Goal: Task Accomplishment & Management: Use online tool/utility

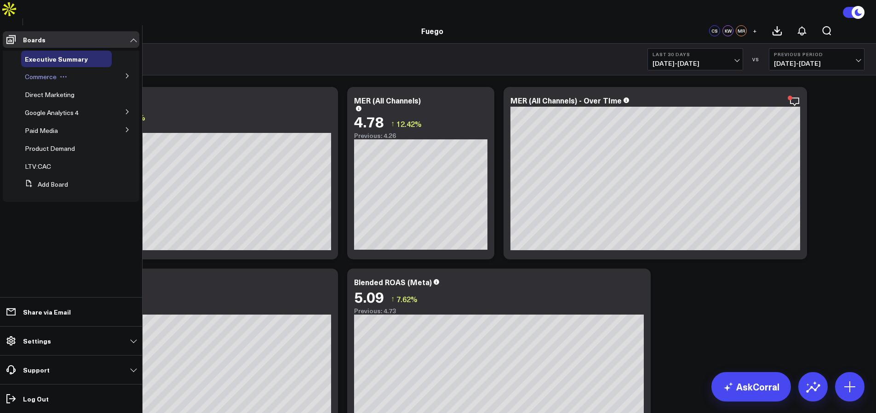
click at [40, 75] on span "Commerce" at bounding box center [41, 76] width 32 height 9
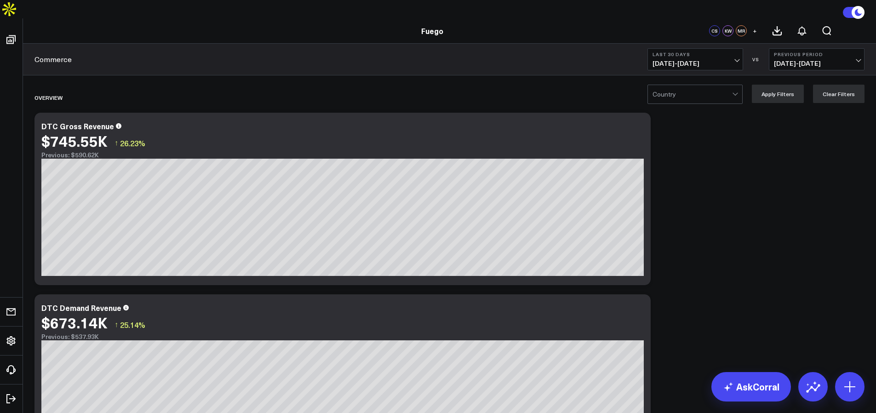
click at [720, 85] on div at bounding box center [693, 94] width 80 height 18
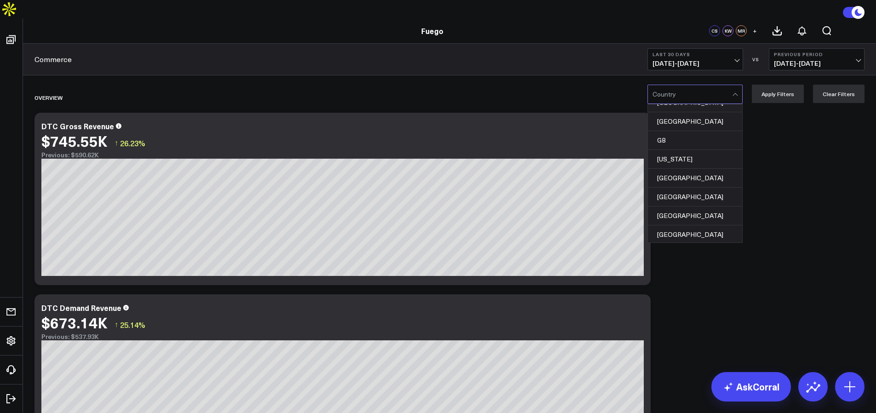
scroll to position [1045, 0]
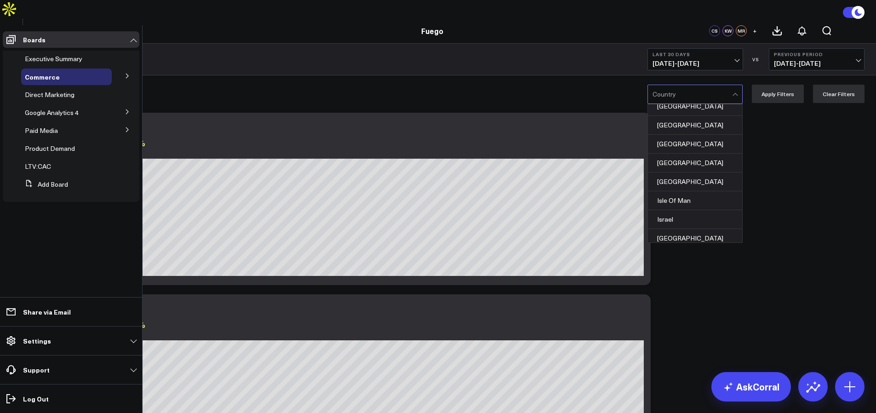
click at [126, 75] on icon at bounding box center [128, 76] width 6 height 6
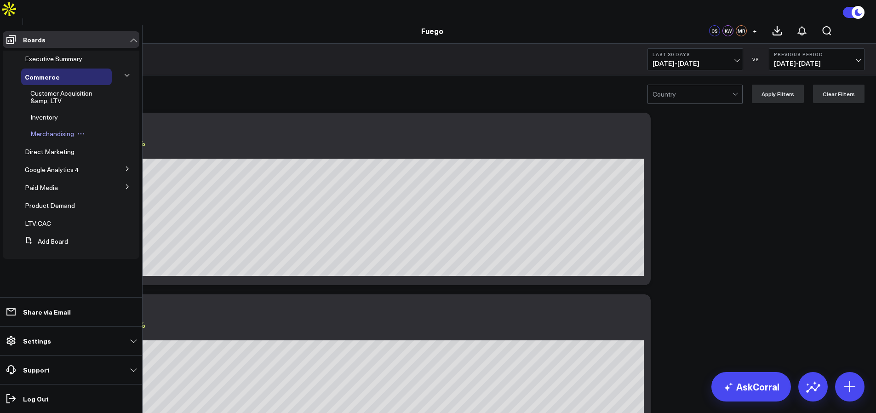
click at [59, 133] on span "Merchandising" at bounding box center [52, 133] width 44 height 9
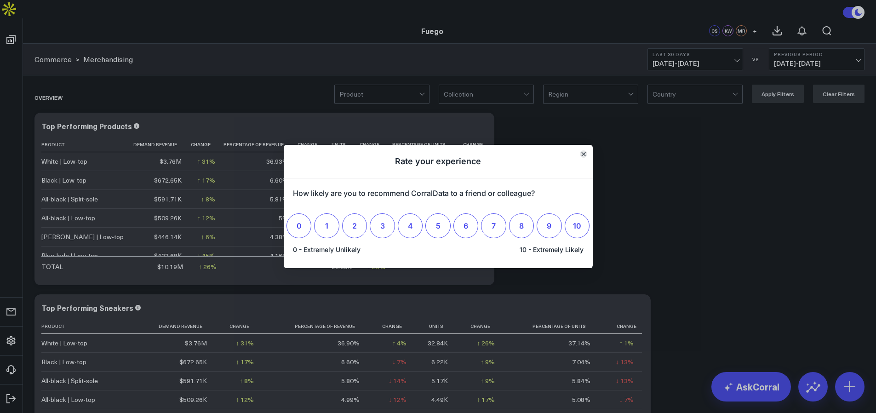
click at [584, 152] on icon "Close" at bounding box center [583, 154] width 4 height 4
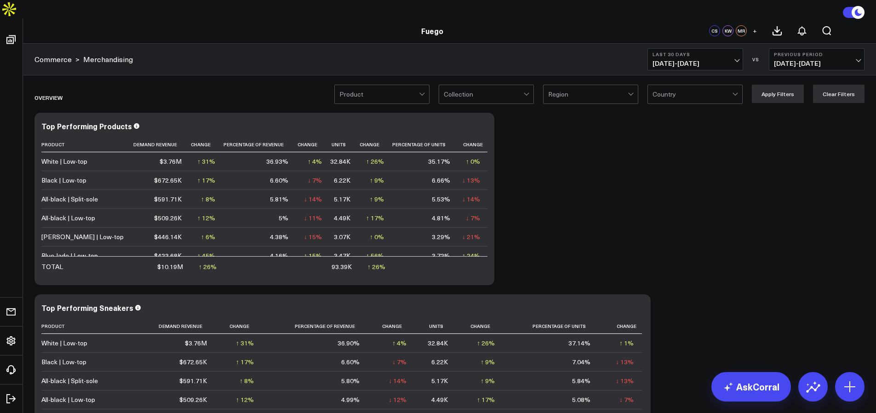
click at [203, 87] on div "Overview" at bounding box center [397, 97] width 725 height 21
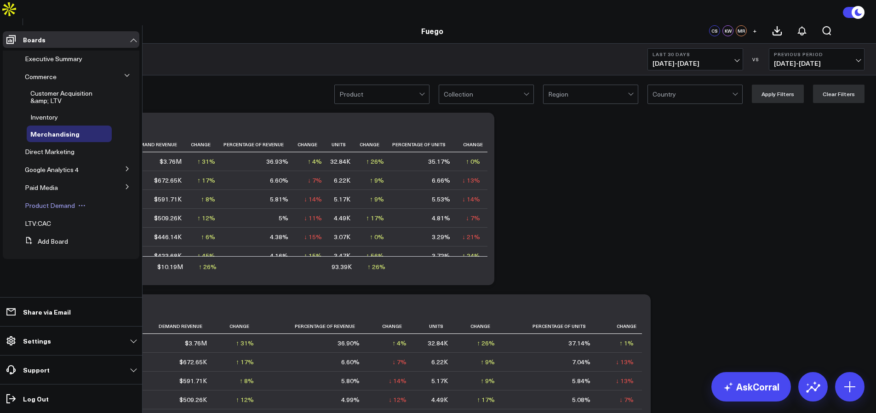
click at [70, 202] on span "Product Demand" at bounding box center [50, 205] width 50 height 9
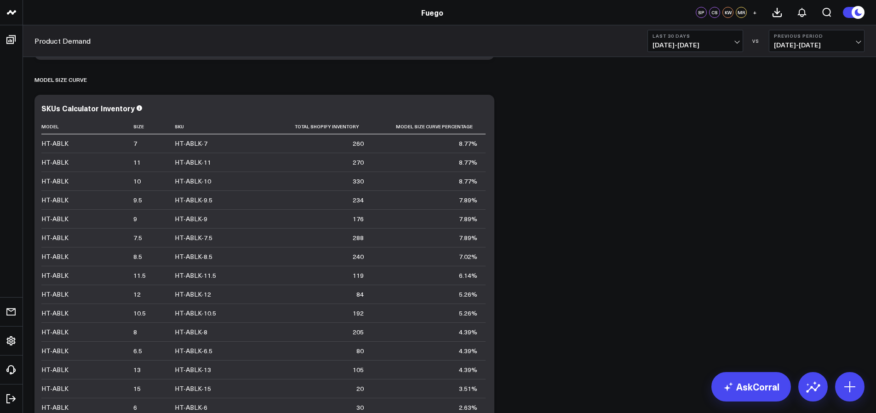
scroll to position [1107, 0]
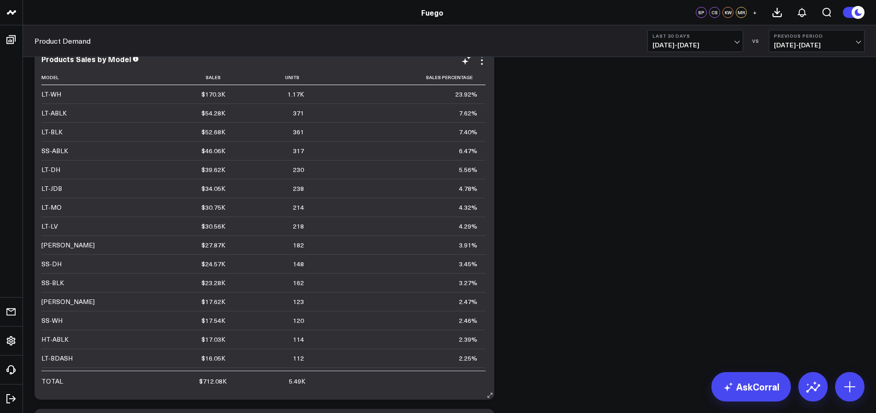
scroll to position [408, 0]
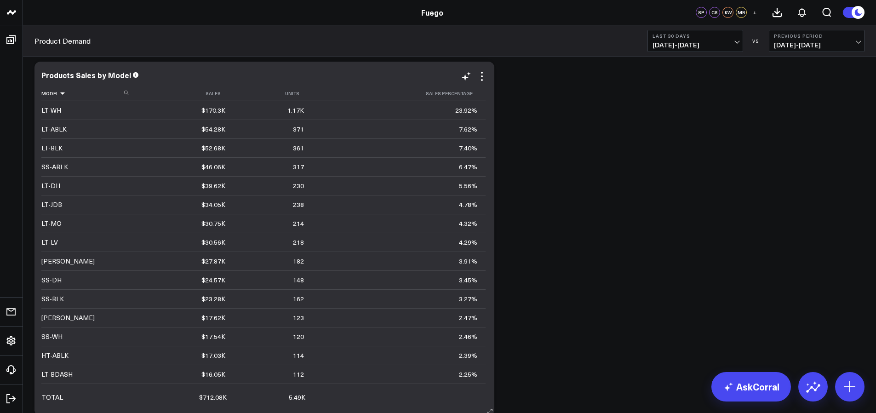
click at [60, 91] on icon at bounding box center [62, 94] width 7 height 6
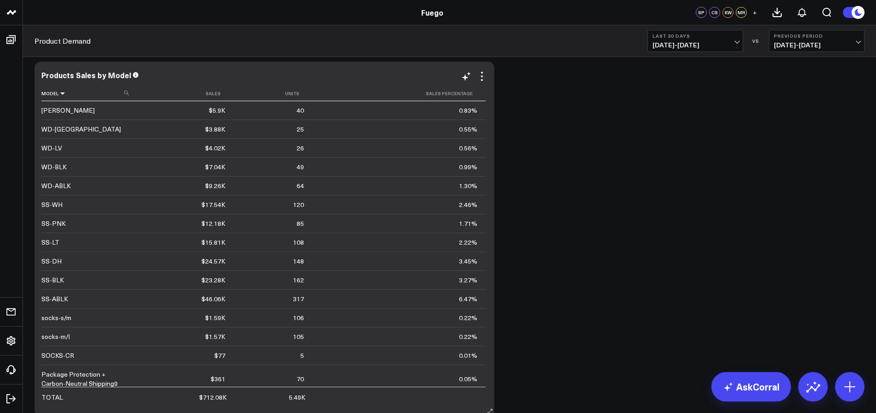
click at [60, 91] on icon at bounding box center [62, 94] width 7 height 6
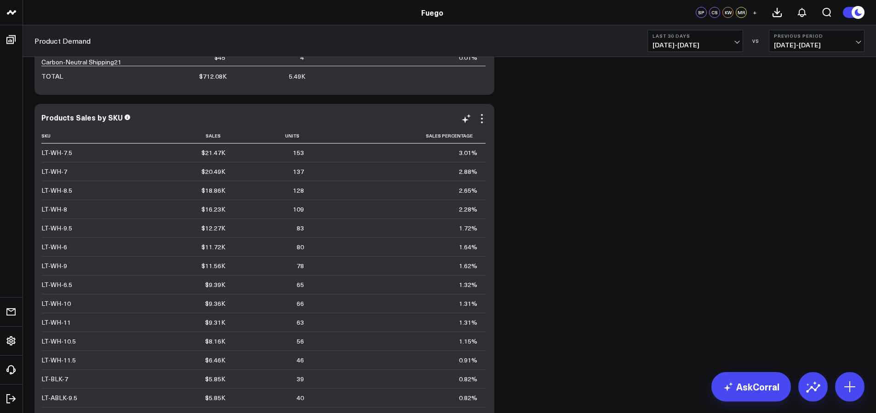
scroll to position [729, 0]
click at [484, 113] on icon at bounding box center [482, 118] width 11 height 11
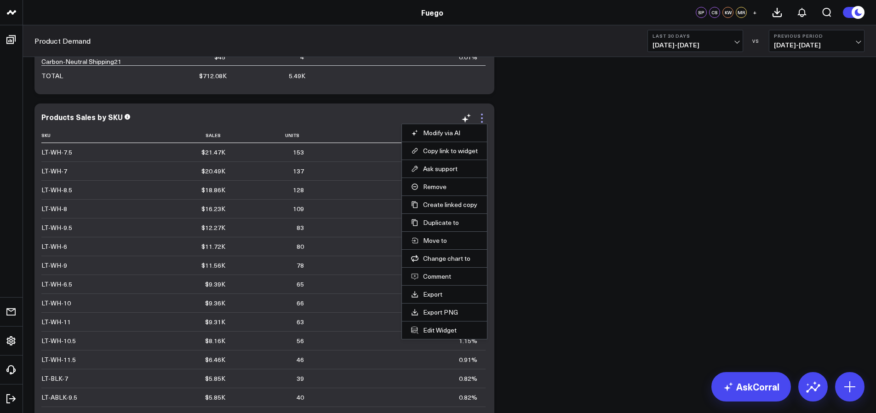
click at [484, 113] on icon at bounding box center [482, 118] width 11 height 11
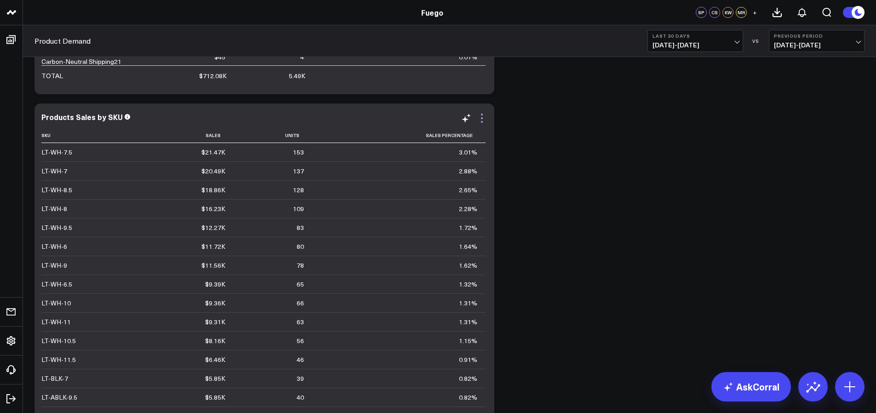
click at [484, 113] on icon at bounding box center [482, 118] width 11 height 11
click at [559, 297] on div "Percent of Sales Modify via AI Copy link to widget Ask support Remove Create li…" at bounding box center [450, 98] width 840 height 1505
click at [482, 117] on icon at bounding box center [482, 118] width 2 height 2
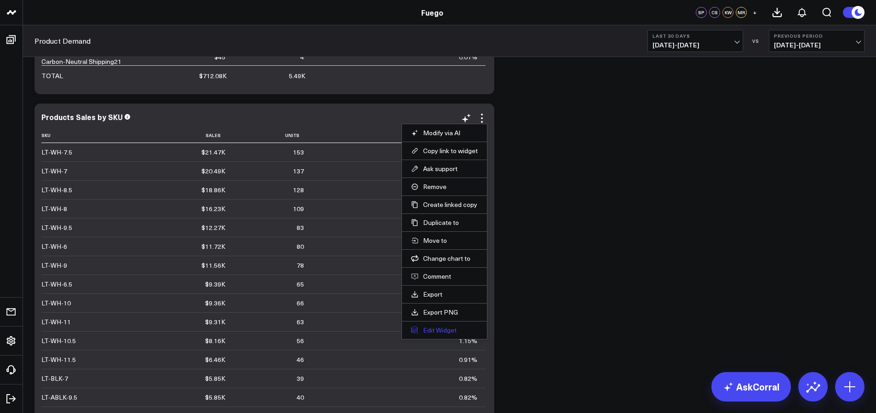
click at [434, 326] on button "Edit Widget" at bounding box center [444, 330] width 67 height 8
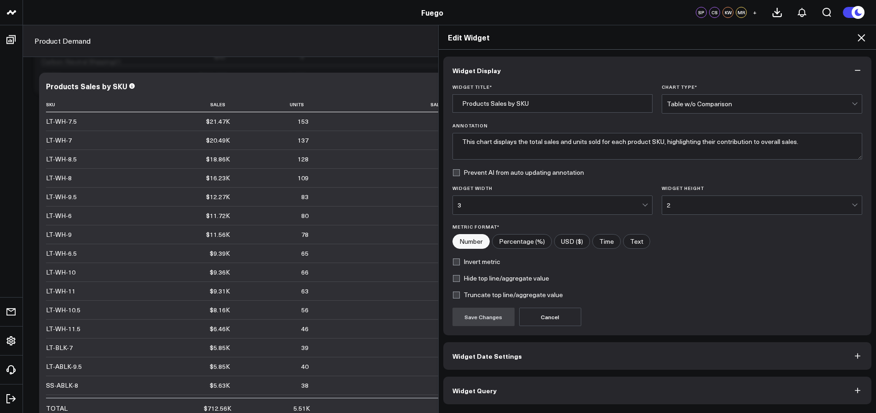
scroll to position [1163, 0]
drag, startPoint x: 501, startPoint y: 393, endPoint x: 501, endPoint y: 387, distance: 6.0
click at [501, 393] on button "Widget Query" at bounding box center [657, 391] width 429 height 28
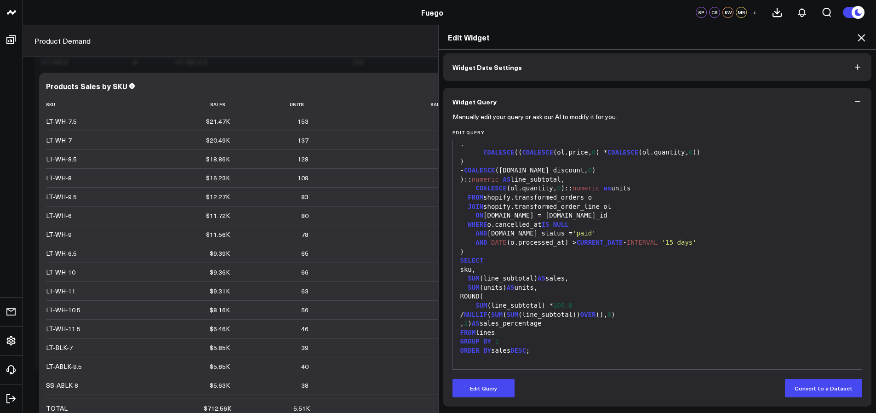
scroll to position [45, 0]
click at [524, 286] on div "SUM (units) AS units," at bounding box center [658, 286] width 400 height 9
click at [530, 284] on div "SUM ( units ) AS units," at bounding box center [658, 286] width 400 height 9
click at [530, 284] on div "SUM (units) AS units," at bounding box center [658, 286] width 400 height 9
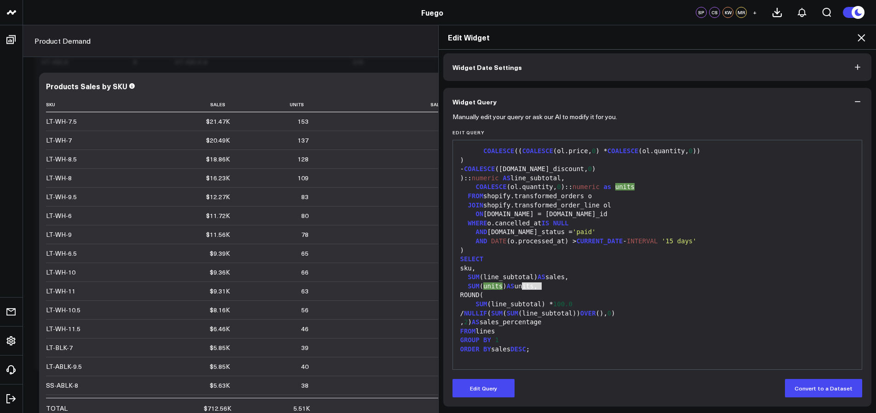
click at [530, 284] on div "SUM ( units ) AS units," at bounding box center [658, 286] width 400 height 9
click at [519, 283] on div "SUM (units) AS units," at bounding box center [658, 286] width 400 height 9
click at [538, 290] on div "SUM (units) AS units," at bounding box center [658, 286] width 400 height 9
click at [528, 284] on div "SUM (units) AS units," at bounding box center [658, 286] width 400 height 9
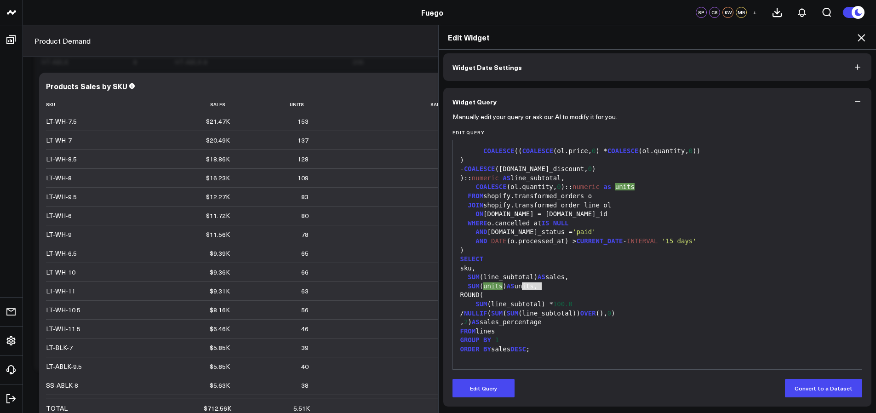
click at [527, 285] on div "SUM ( units ) AS units," at bounding box center [658, 286] width 400 height 9
click at [522, 285] on div "SUM (units) AS units," at bounding box center [658, 286] width 400 height 9
click at [521, 285] on div "SUM (units) AS units," at bounding box center [658, 286] width 400 height 9
click at [521, 285] on div "SUM ( units ) AS units," at bounding box center [658, 286] width 400 height 9
click at [480, 386] on button "Edit Query" at bounding box center [484, 388] width 62 height 18
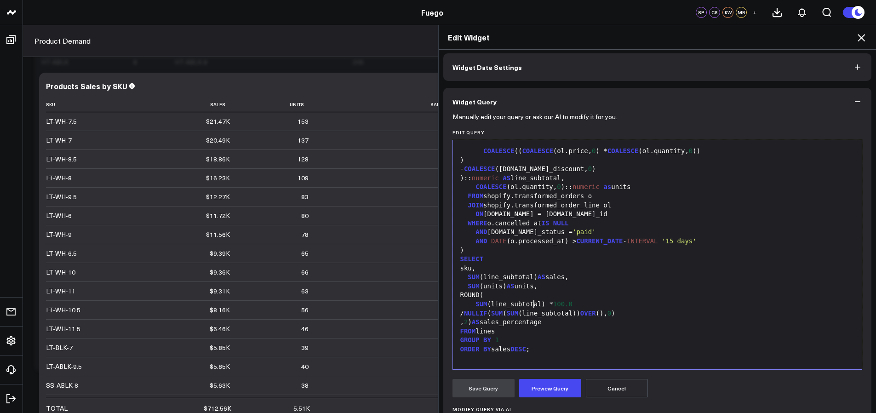
click at [530, 307] on div "SUM (line_subtotal) * 100.0" at bounding box center [658, 304] width 400 height 9
drag, startPoint x: 518, startPoint y: 287, endPoint x: 530, endPoint y: 283, distance: 11.9
click at [518, 287] on div "SUM (units) AS units," at bounding box center [658, 286] width 400 height 9
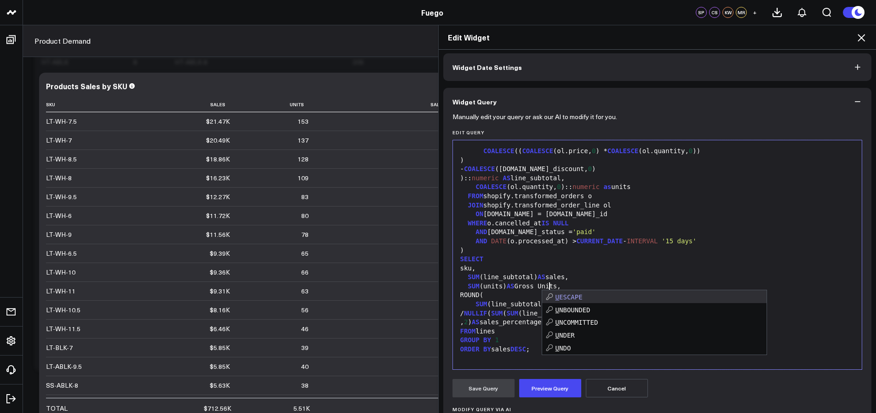
click at [574, 277] on div "SUM (line_subtotal) AS sales," at bounding box center [658, 277] width 400 height 9
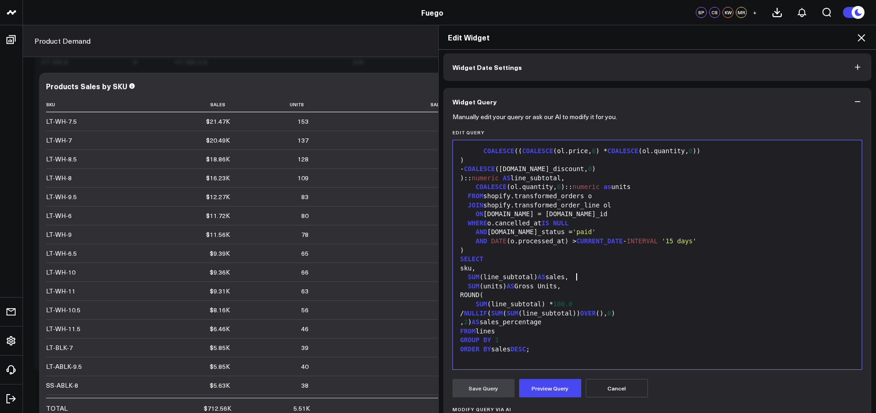
click at [518, 287] on div "SUM (units) AS Gross Units," at bounding box center [658, 286] width 400 height 9
click at [614, 384] on button "Cancel" at bounding box center [617, 388] width 62 height 18
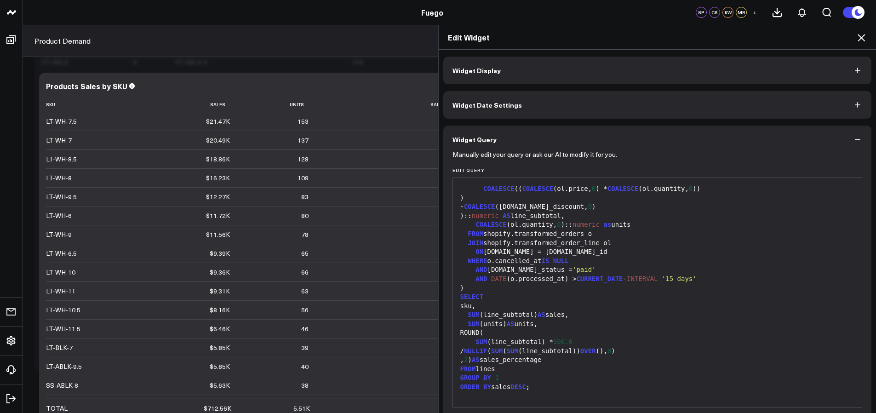
click at [393, 70] on div "Edit Widget Widget Display Widget Date Settings Widget Query Manually edit your…" at bounding box center [438, 219] width 876 height 388
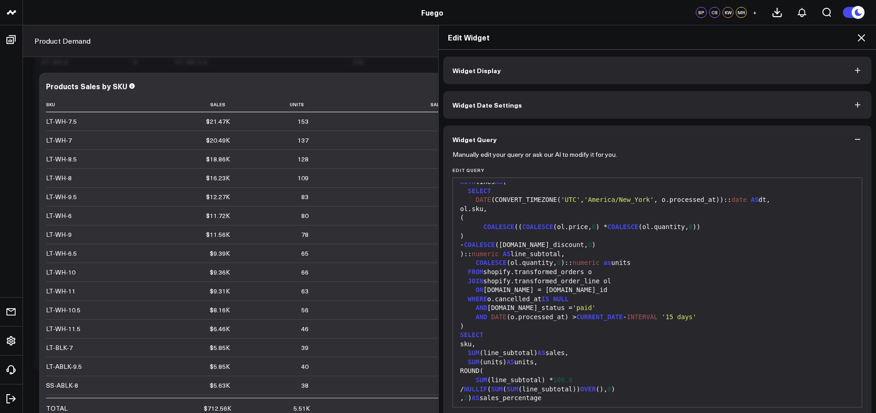
scroll to position [0, 0]
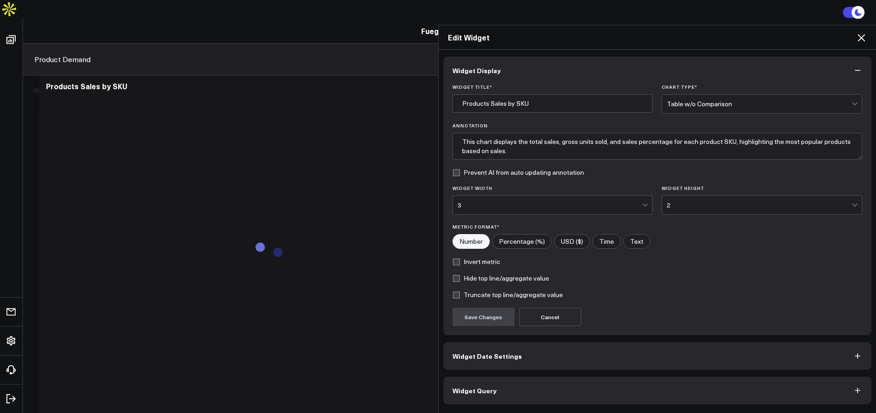
click at [859, 41] on icon at bounding box center [861, 37] width 11 height 11
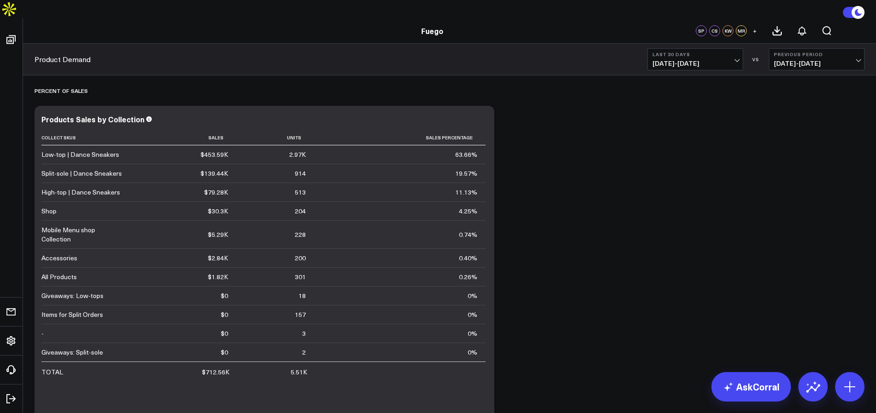
scroll to position [13, 0]
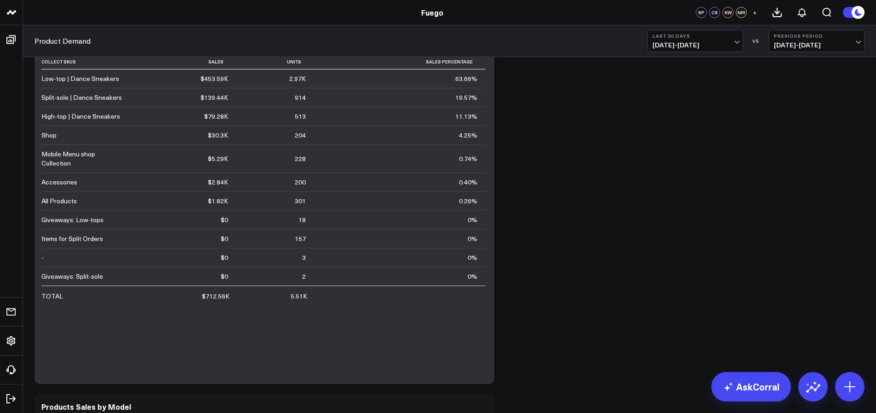
scroll to position [0, 0]
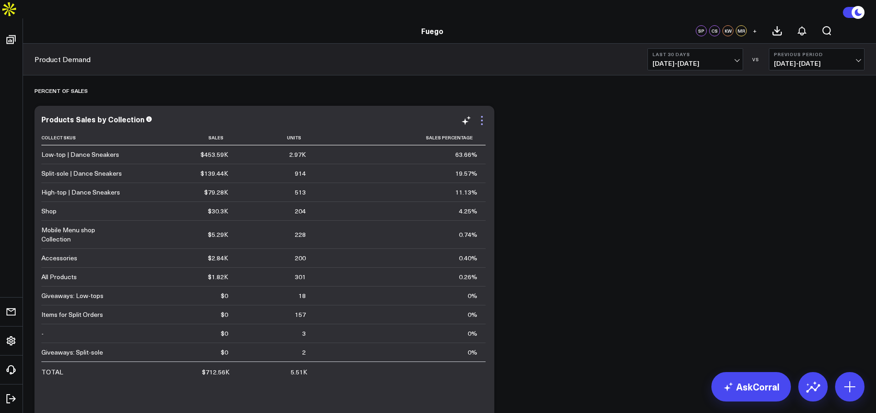
click at [482, 115] on icon at bounding box center [482, 120] width 11 height 11
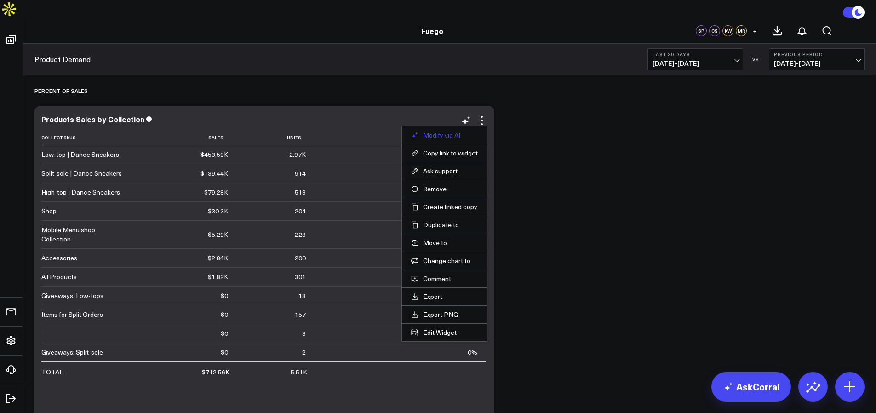
click at [450, 131] on button "Modify via AI" at bounding box center [444, 135] width 67 height 8
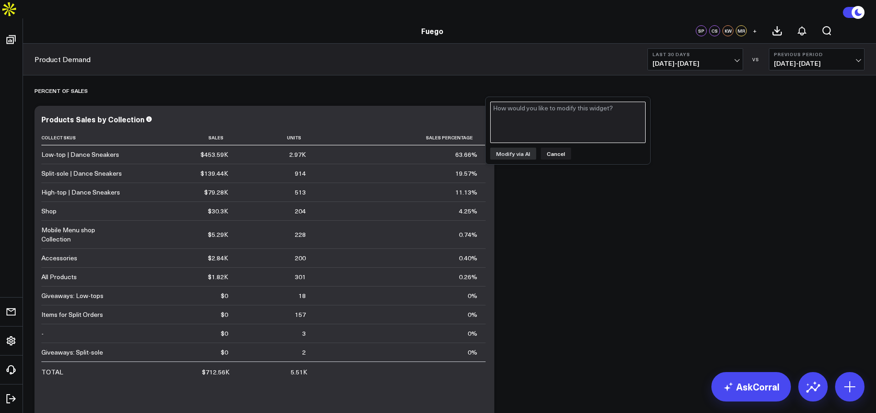
click at [525, 114] on textarea at bounding box center [567, 122] width 155 height 41
type textarea "remove any rows with $0 sales"
click at [525, 152] on button "Modify via AI" at bounding box center [513, 154] width 46 height 12
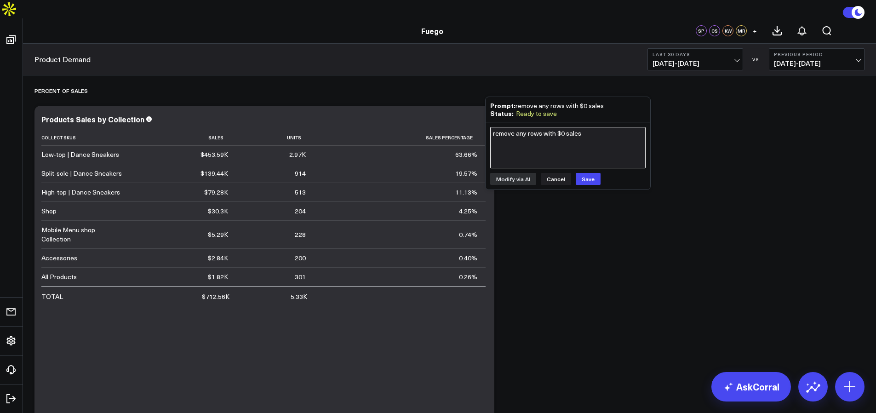
click at [547, 156] on textarea "remove any rows with $0 sales" at bounding box center [567, 147] width 155 height 41
click at [584, 180] on button "Save" at bounding box center [588, 179] width 25 height 12
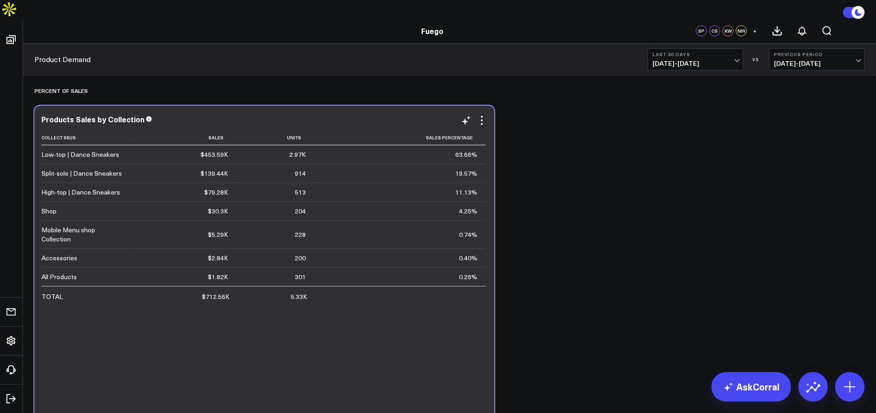
click at [59, 225] on div "Mobile Menu shop Collection" at bounding box center [83, 234] width 84 height 18
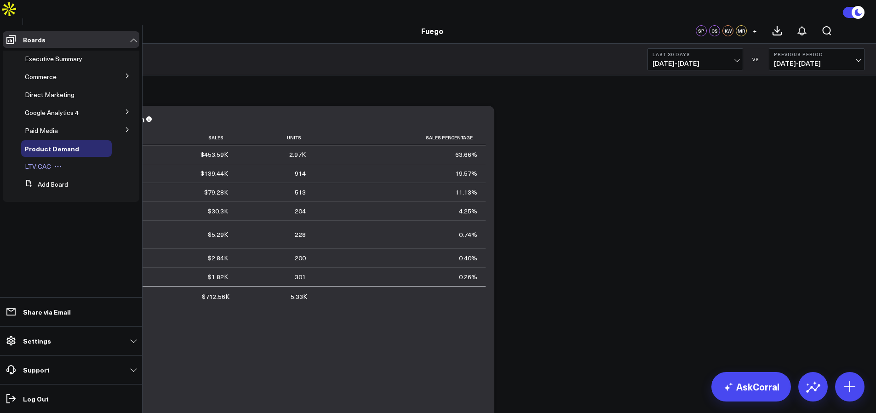
click at [32, 170] on span "LTV:CAC" at bounding box center [38, 166] width 26 height 9
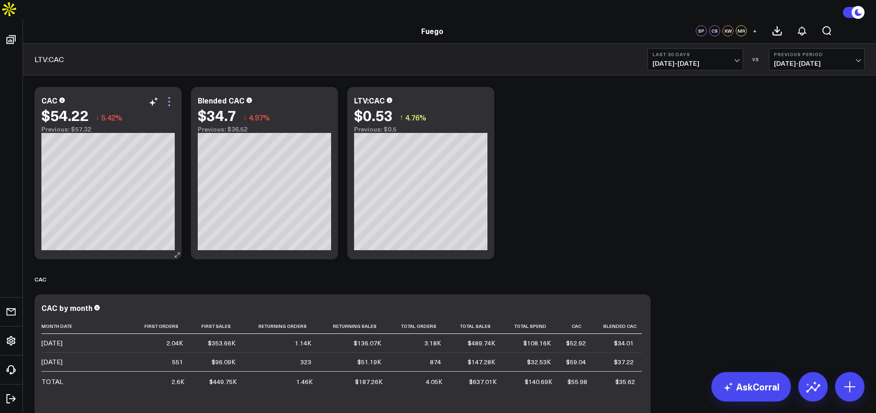
click at [172, 96] on icon at bounding box center [169, 101] width 11 height 11
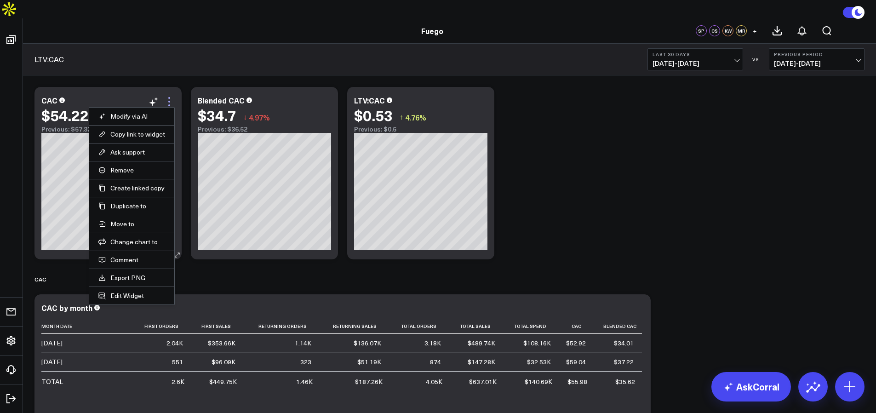
click at [172, 96] on icon at bounding box center [169, 101] width 11 height 11
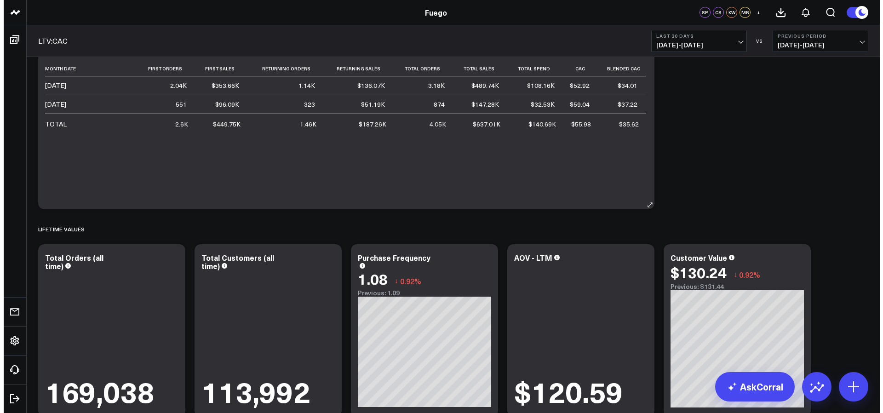
scroll to position [184, 0]
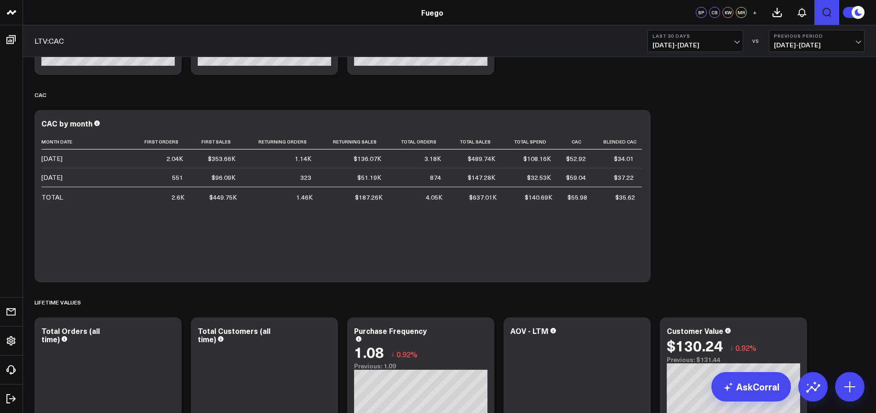
click at [825, 10] on icon "Open search" at bounding box center [827, 12] width 11 height 11
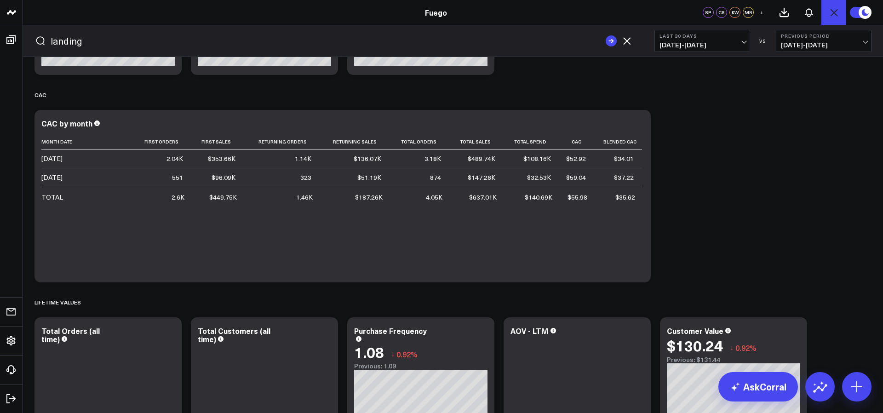
type input "landing"
click at [606, 35] on button "submit" at bounding box center [611, 40] width 11 height 11
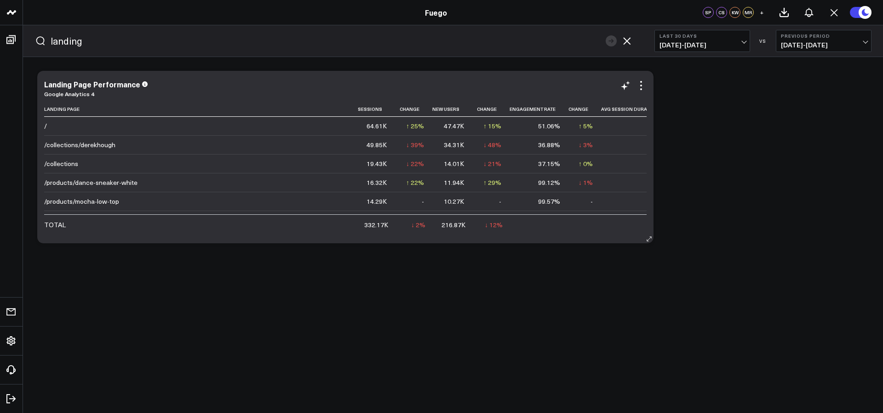
click at [649, 264] on div "Modify via AI Copy link to widget Ask support Remove Create linked copy Executi…" at bounding box center [453, 235] width 860 height 356
click at [647, 242] on button at bounding box center [649, 238] width 9 height 9
click at [645, 266] on div "Modify via AI Copy link to widget Ask support Remove Create linked copy Executi…" at bounding box center [453, 235] width 860 height 356
click at [657, 113] on div "Modify via AI Copy link to widget Ask support Remove Create linked copy Executi…" at bounding box center [453, 157] width 841 height 182
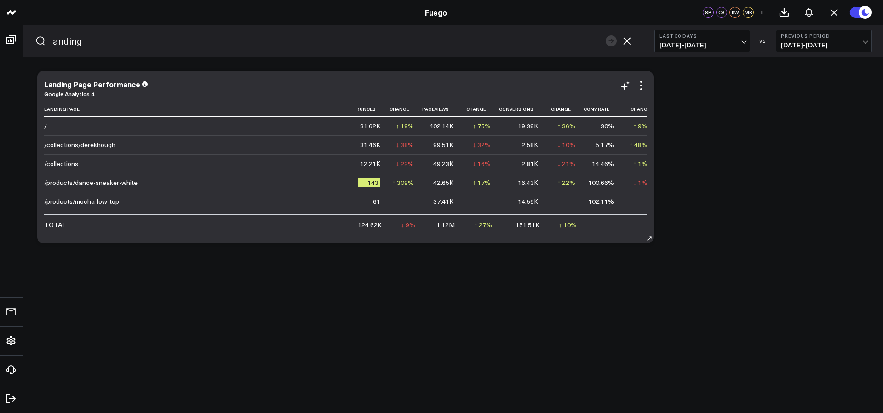
scroll to position [0, 353]
click at [581, 310] on div "Modify via AI Copy link to widget Ask support Remove Create linked copy Executi…" at bounding box center [453, 235] width 860 height 356
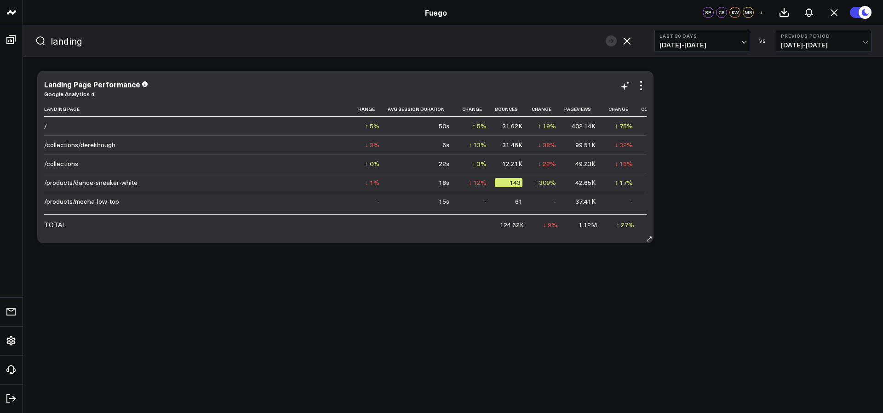
scroll to position [0, 161]
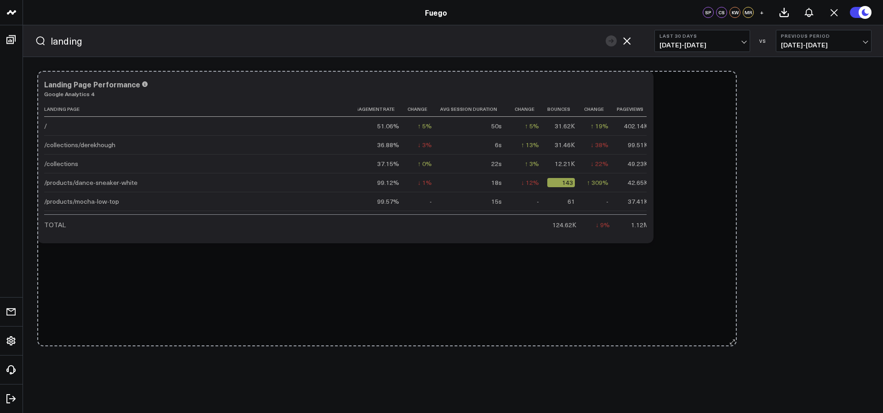
drag, startPoint x: 650, startPoint y: 240, endPoint x: 734, endPoint y: 343, distance: 132.5
click at [734, 343] on div "Modify via AI Copy link to widget Ask support Remove Create linked copy Executi…" at bounding box center [453, 235] width 860 height 356
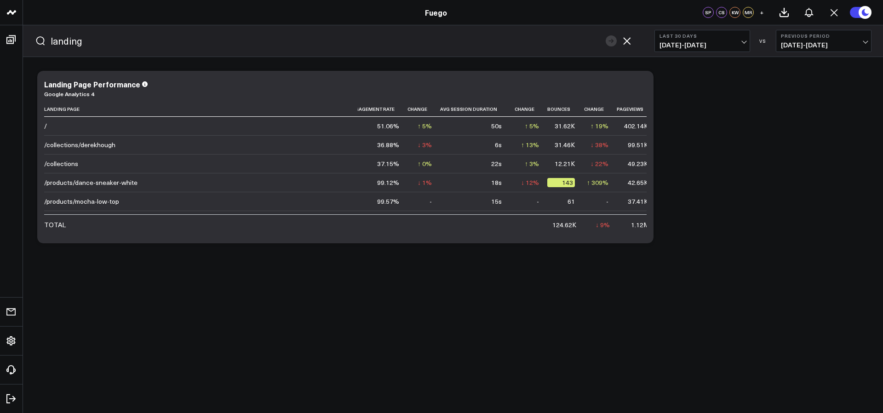
click at [685, 159] on div "Modify via AI Copy link to widget Ask support Remove Create linked copy Executi…" at bounding box center [453, 157] width 841 height 182
click at [650, 239] on icon at bounding box center [649, 239] width 7 height 7
click at [794, 161] on div "Modify via AI Copy link to widget Ask support Remove Create linked copy Executi…" at bounding box center [453, 157] width 841 height 182
click at [648, 241] on icon at bounding box center [649, 239] width 7 height 7
click at [656, 227] on div "Modify via AI Copy link to widget Ask support Remove Create linked copy Executi…" at bounding box center [453, 157] width 841 height 182
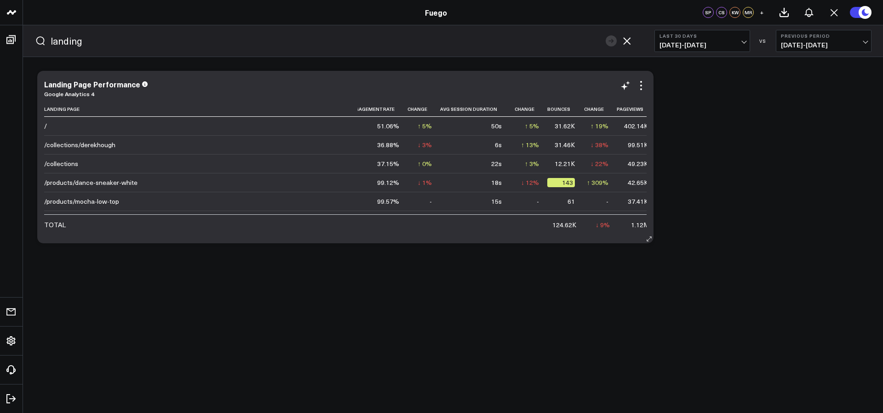
click at [648, 232] on div "Landing Page Performance Google Analytics 4 Landing Page Sessions Change New Us…" at bounding box center [345, 157] width 616 height 173
click at [650, 239] on icon at bounding box center [649, 239] width 7 height 7
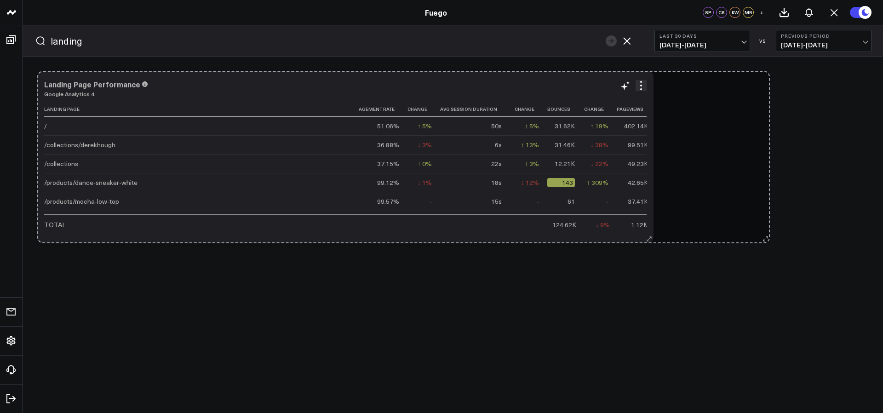
drag, startPoint x: 650, startPoint y: 239, endPoint x: 831, endPoint y: 181, distance: 190.0
click at [654, 182] on div "Landing Page Performance Google Analytics 4 Landing Page Sessions Change New Us…" at bounding box center [345, 157] width 616 height 173
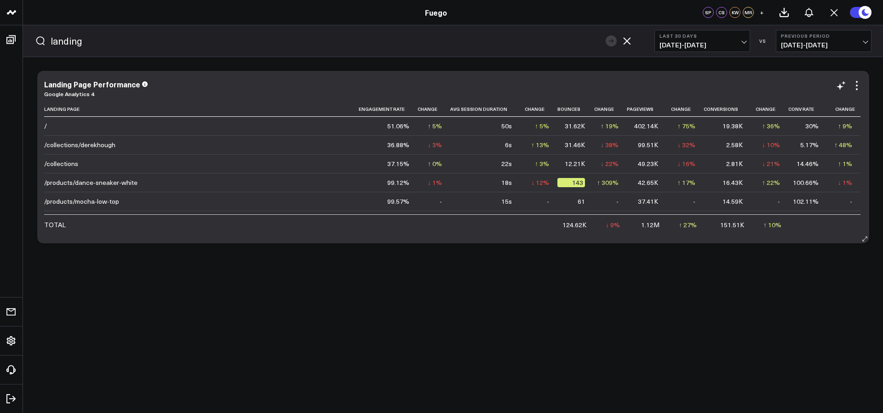
scroll to position [0, 140]
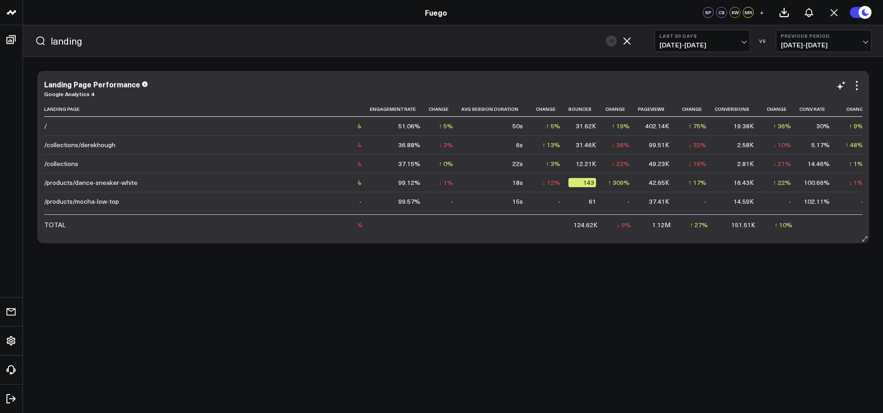
drag, startPoint x: 478, startPoint y: 234, endPoint x: 111, endPoint y: 226, distance: 367.2
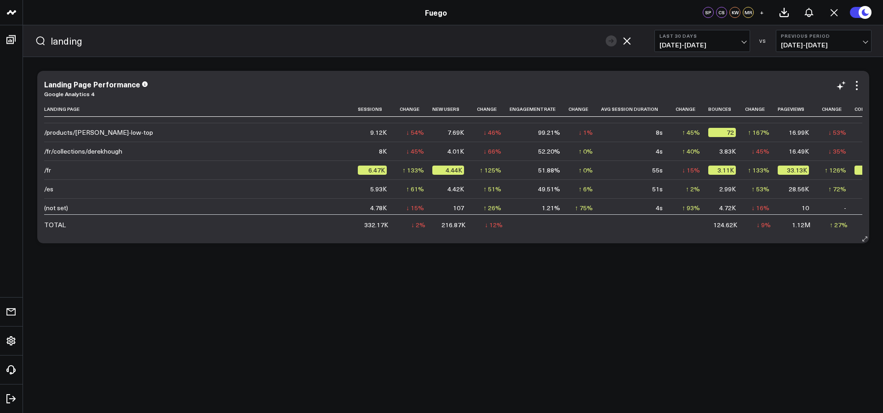
scroll to position [0, 0]
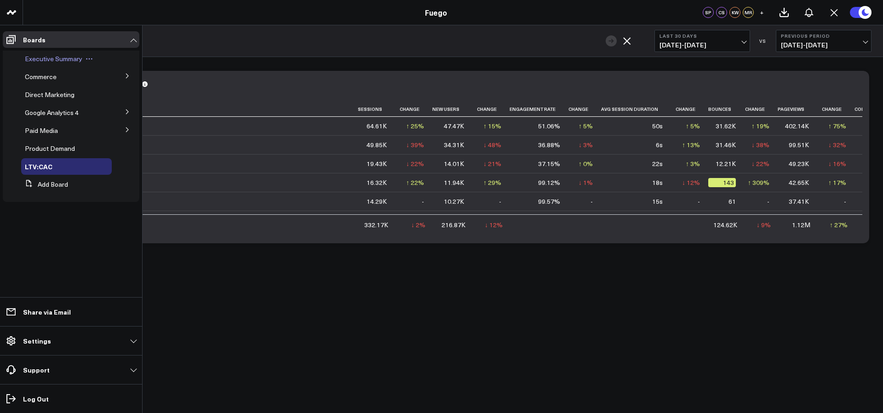
click at [37, 61] on span "Executive Summary" at bounding box center [54, 58] width 58 height 9
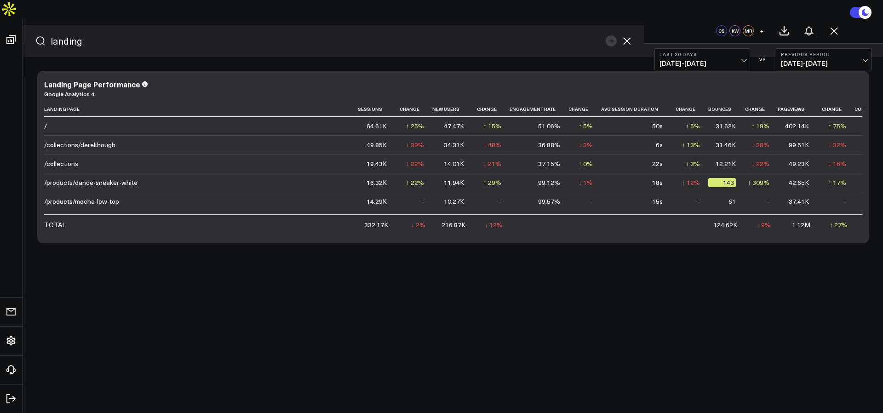
click at [630, 40] on icon "button" at bounding box center [627, 40] width 11 height 11
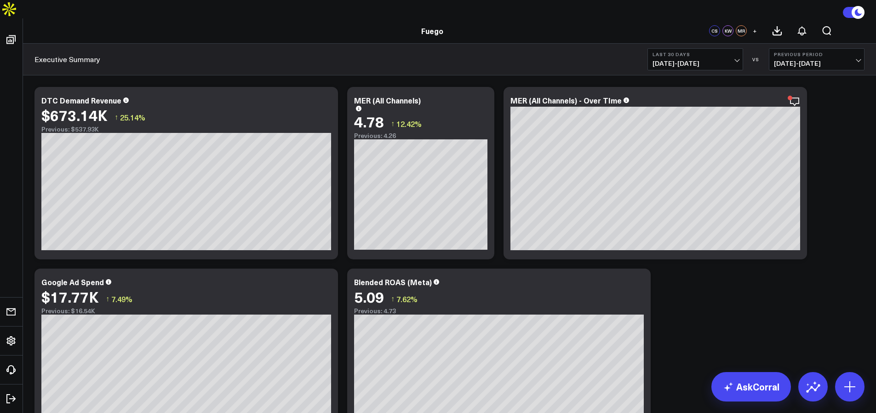
click at [667, 60] on span "[DATE] - [DATE]" at bounding box center [696, 63] width 86 height 7
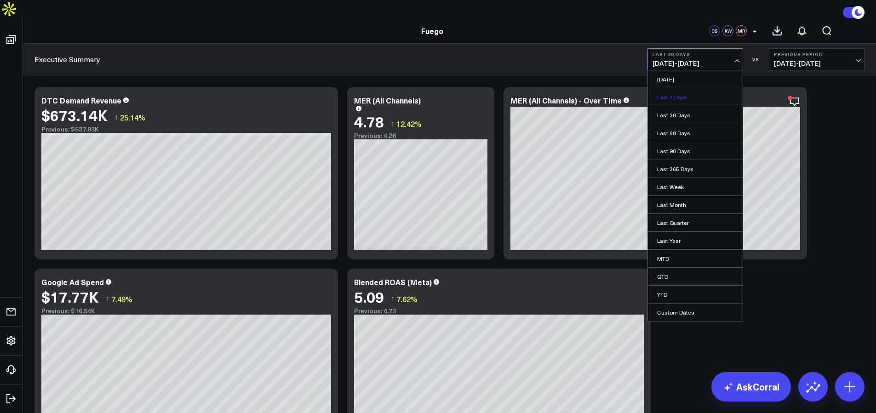
click at [685, 88] on link "Last 7 Days" at bounding box center [695, 96] width 95 height 17
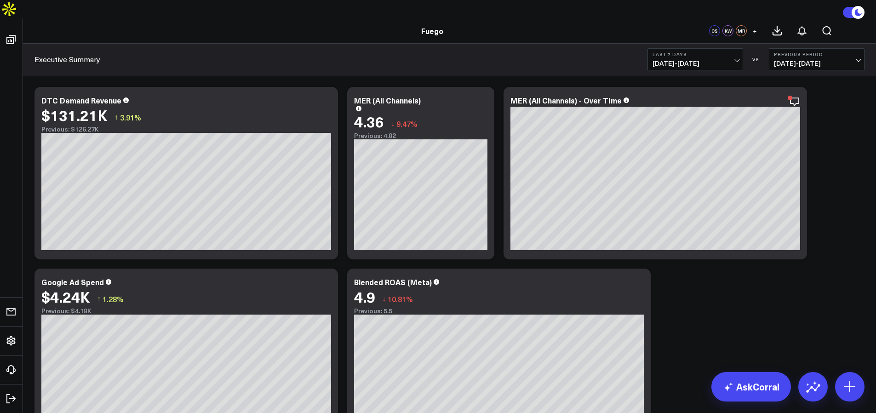
click at [583, 44] on div "Executive Summary Last 7 Days [DATE] - [DATE] VS Previous Period [DATE] - [DATE]" at bounding box center [449, 60] width 853 height 32
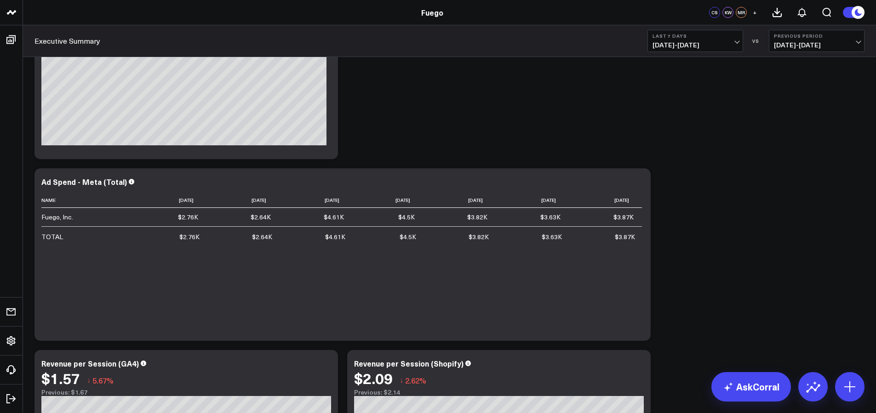
scroll to position [2639, 0]
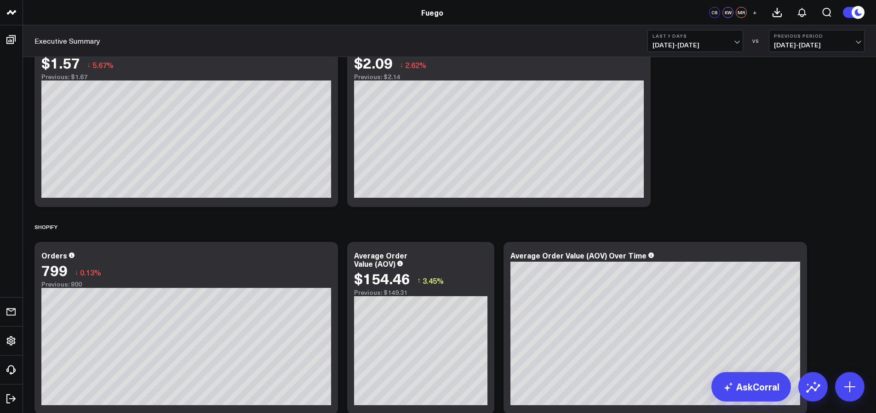
scroll to position [929, 0]
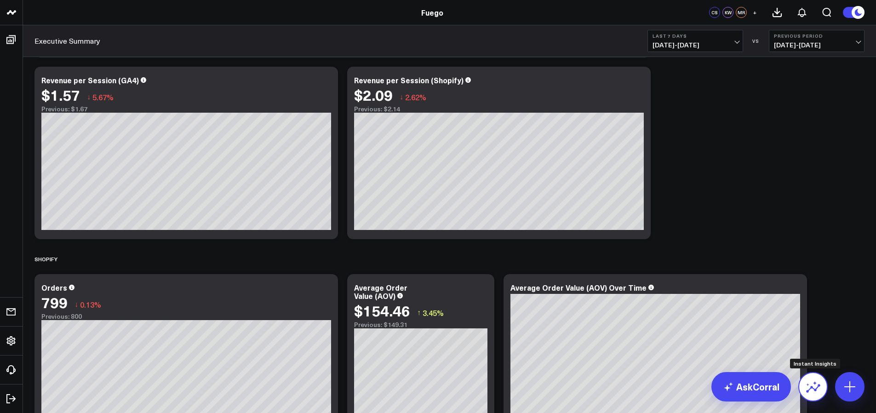
click at [819, 390] on icon at bounding box center [813, 387] width 15 height 15
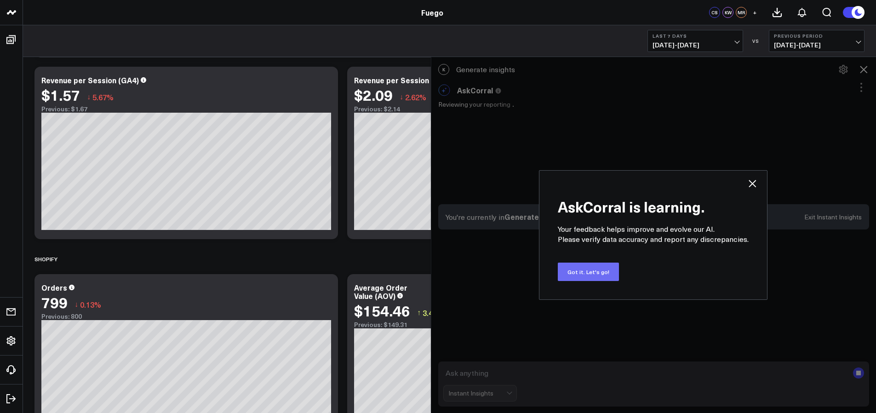
click at [599, 268] on button "Got it. Let's go!" at bounding box center [588, 272] width 61 height 18
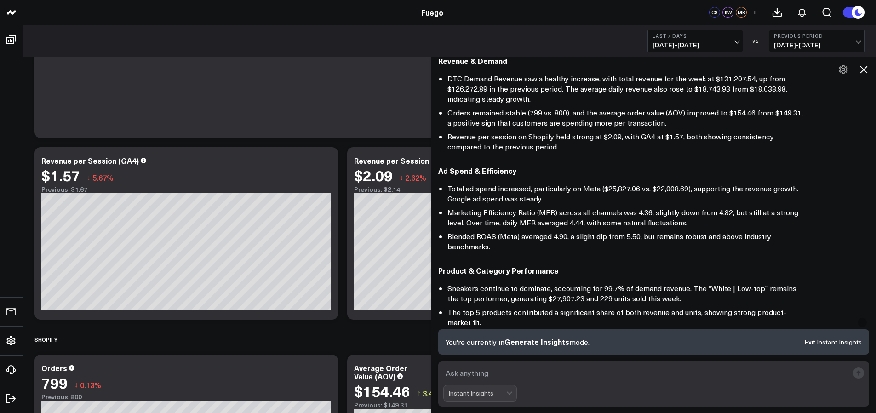
scroll to position [99, 0]
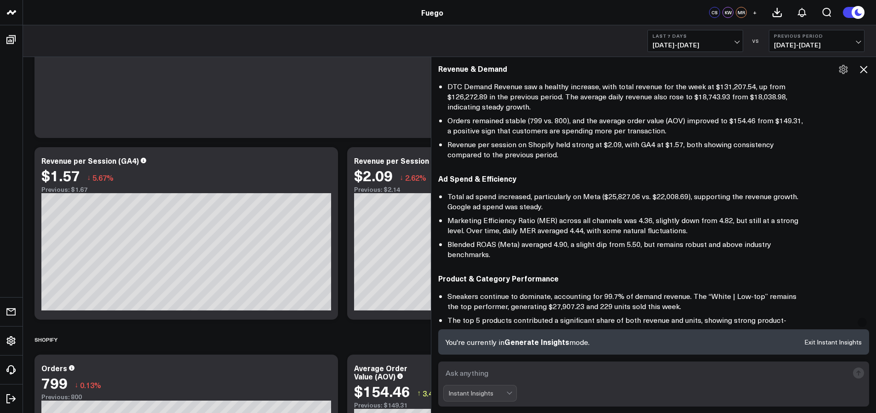
click at [709, 39] on button "Last 7 Days [DATE] - [DATE]" at bounding box center [696, 41] width 96 height 22
click at [621, 113] on ul "DTC Demand Revenue saw a healthy increase, with total revenue for the week at $…" at bounding box center [622, 120] width 368 height 78
click at [682, 38] on b "Last 7 Days" at bounding box center [696, 36] width 86 height 6
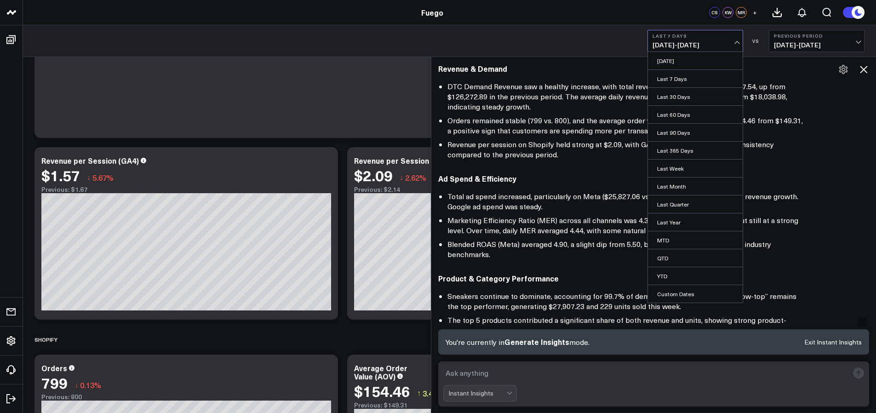
click at [682, 38] on b "Last 7 Days" at bounding box center [696, 36] width 86 height 6
